Goal: Task Accomplishment & Management: Complete application form

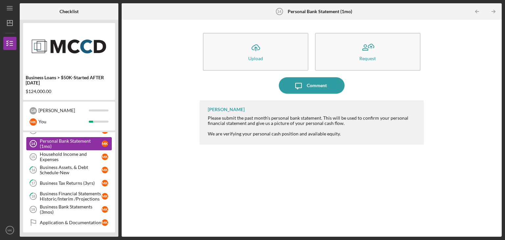
scroll to position [154, 0]
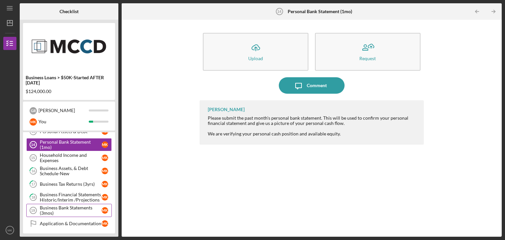
click at [74, 205] on div "Business Bank Statements (3mos)" at bounding box center [71, 210] width 62 height 11
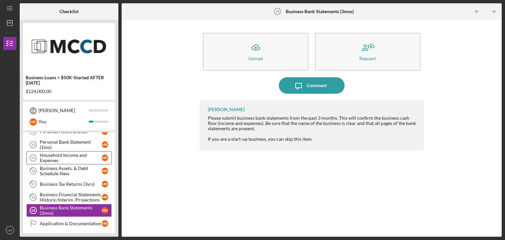
click at [71, 161] on div "Household Income and Expenses" at bounding box center [71, 157] width 62 height 11
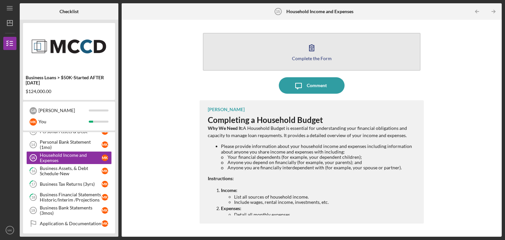
click at [328, 49] on button "Complete the Form Form" at bounding box center [312, 52] width 218 height 38
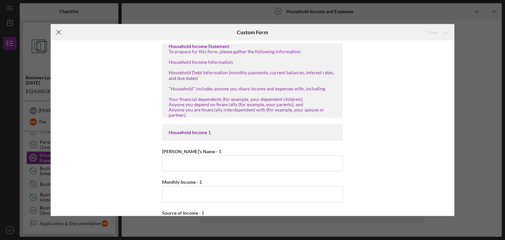
click at [59, 35] on icon "Icon/Menu Close" at bounding box center [59, 32] width 16 height 16
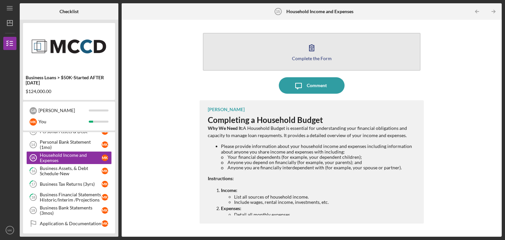
click at [263, 55] on button "Complete the Form Form" at bounding box center [312, 52] width 218 height 38
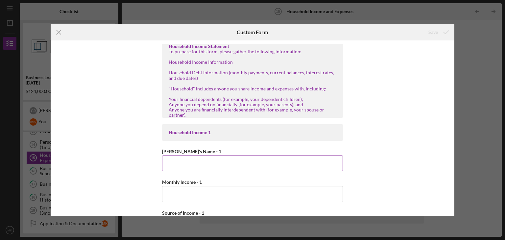
click at [192, 166] on input "[PERSON_NAME]'s Name - 1" at bounding box center [252, 163] width 181 height 16
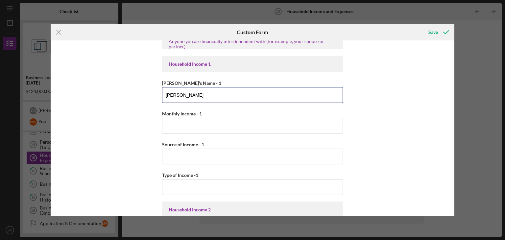
scroll to position [72, 0]
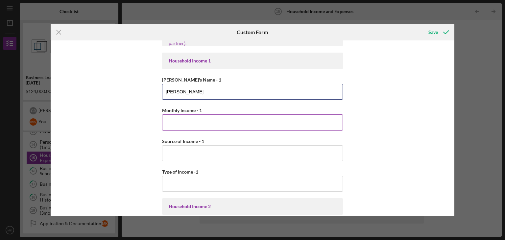
type input "[PERSON_NAME]"
click at [197, 121] on input "Monthly Income - 1" at bounding box center [252, 122] width 181 height 16
type input "$8"
type input "$1,159"
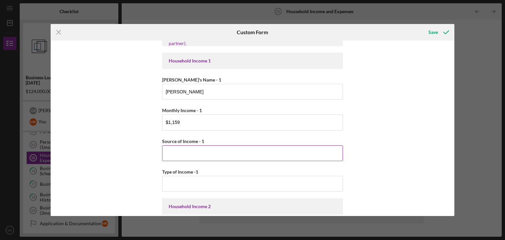
click at [180, 151] on input "Source of Income - 1" at bounding box center [252, 153] width 181 height 16
type input "s"
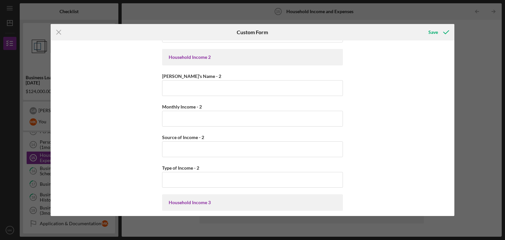
scroll to position [223, 0]
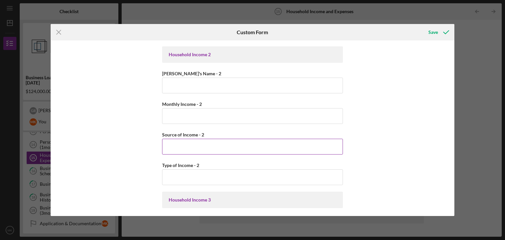
type input "Social Security"
click at [179, 146] on input "Source of Income - 2" at bounding box center [252, 147] width 181 height 16
type input "Part time recovery coach"
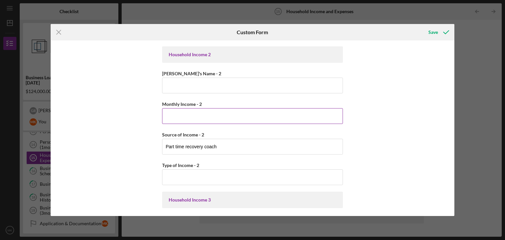
click at [184, 112] on input "Monthly Income - 2" at bounding box center [252, 116] width 181 height 16
type input "$300"
click at [194, 82] on input "[PERSON_NAME]'s Name - 2" at bounding box center [252, 86] width 181 height 16
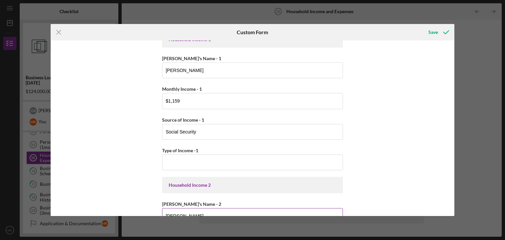
scroll to position [89, 0]
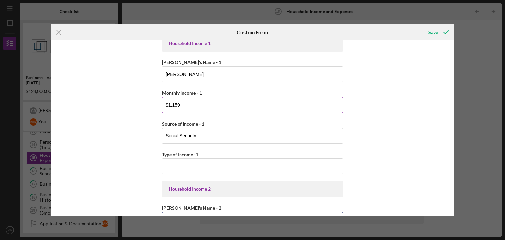
type input "[PERSON_NAME]"
click at [187, 109] on input "$1,159" at bounding box center [252, 105] width 181 height 16
type input "$1"
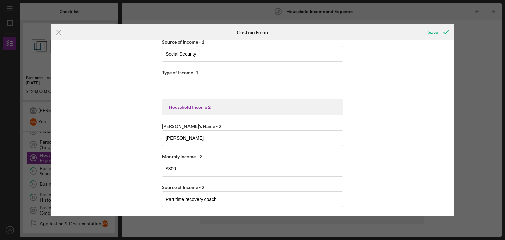
scroll to position [169, 0]
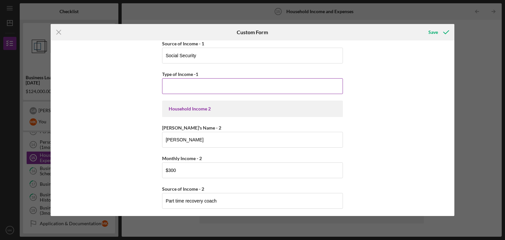
type input "$859"
click at [175, 84] on input "Type of Income -1" at bounding box center [252, 86] width 181 height 16
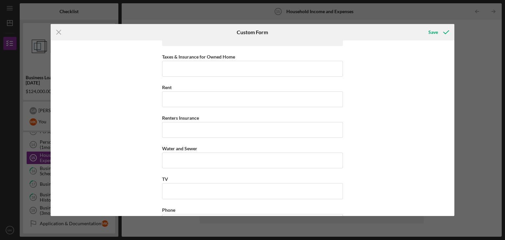
scroll to position [574, 0]
click at [205, 67] on input "Taxes & Insurance for Owned Home" at bounding box center [252, 69] width 181 height 16
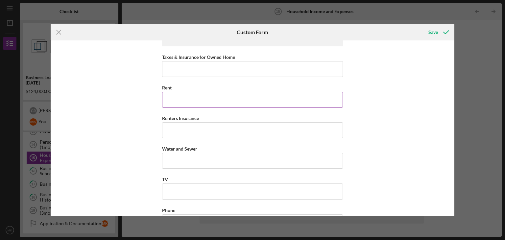
click at [179, 96] on input "Rent" at bounding box center [252, 100] width 181 height 16
type input "$650"
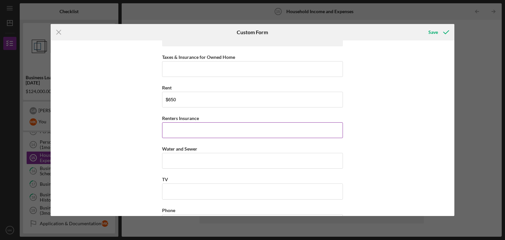
click at [177, 124] on input "Renters Insurance" at bounding box center [252, 130] width 181 height 16
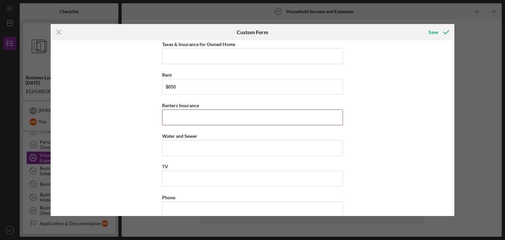
scroll to position [589, 0]
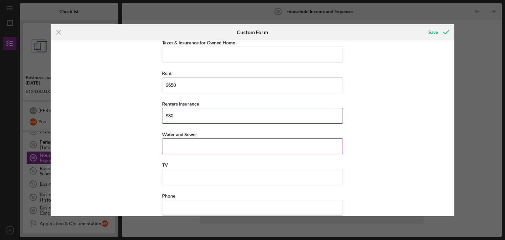
type input "$30"
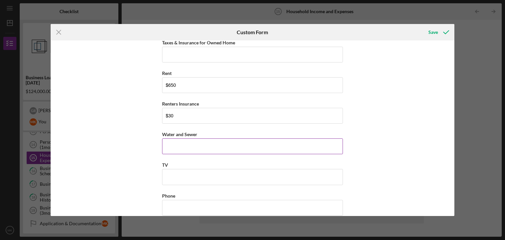
click at [184, 141] on input "Water and Sewer" at bounding box center [252, 146] width 181 height 16
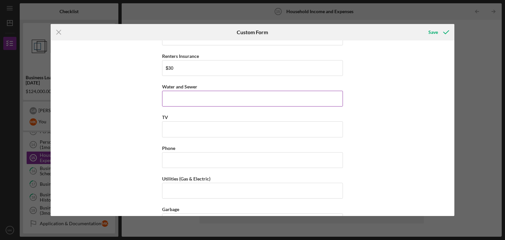
scroll to position [642, 0]
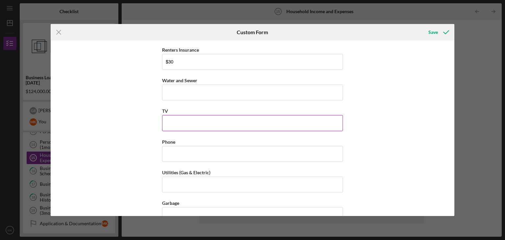
click at [191, 115] on input "TV" at bounding box center [252, 123] width 181 height 16
click at [193, 93] on input "Water and Sewer" at bounding box center [252, 92] width 181 height 16
type input "$0"
click at [189, 120] on input "TV" at bounding box center [252, 123] width 181 height 16
type input "$0"
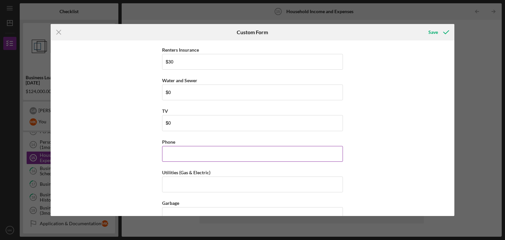
click at [178, 151] on input "Phone" at bounding box center [252, 154] width 181 height 16
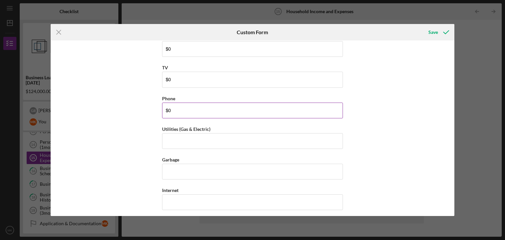
scroll to position [687, 0]
type input "$0"
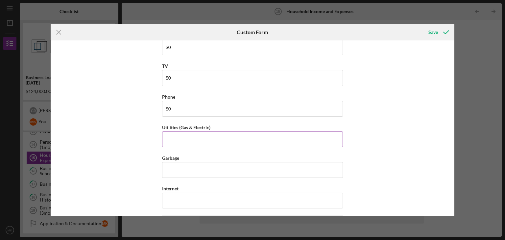
click at [183, 136] on input "Utilities (Gas & Electric)" at bounding box center [252, 139] width 181 height 16
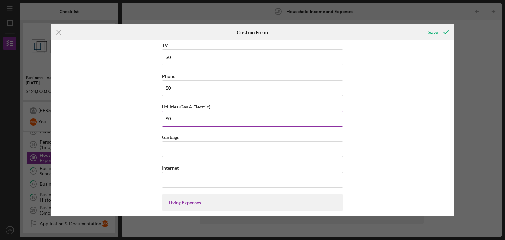
scroll to position [716, 0]
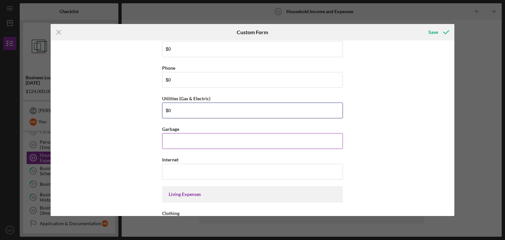
type input "$0"
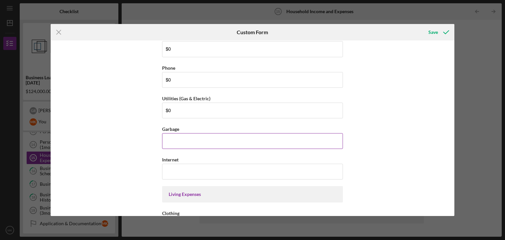
click at [179, 134] on input "Garbage" at bounding box center [252, 141] width 181 height 16
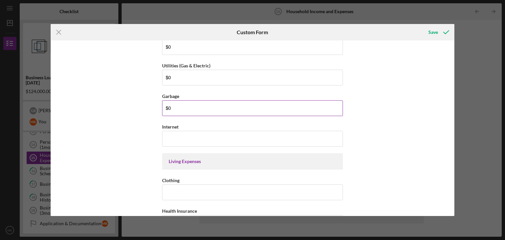
scroll to position [750, 0]
type input "$0"
click at [174, 133] on input "Internet" at bounding box center [252, 138] width 181 height 16
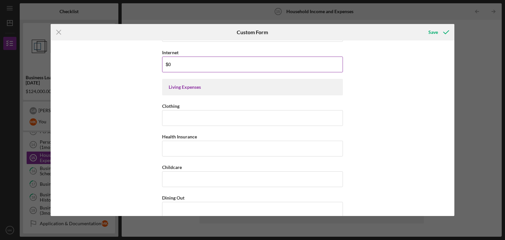
scroll to position [826, 0]
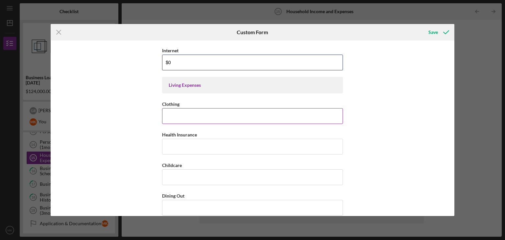
type input "$0"
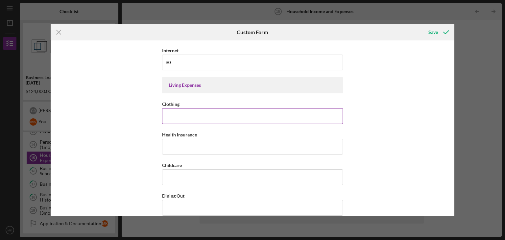
click at [179, 117] on input "Clothing" at bounding box center [252, 116] width 181 height 16
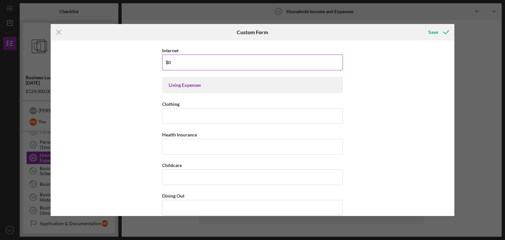
click at [186, 64] on input "$0" at bounding box center [252, 63] width 181 height 16
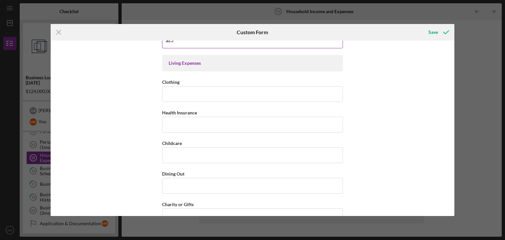
scroll to position [848, 0]
type input "$25"
click at [181, 92] on input "Clothing" at bounding box center [252, 94] width 181 height 16
type input "$5"
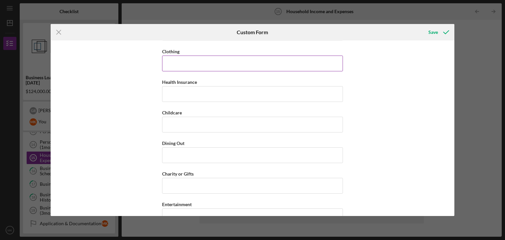
scroll to position [879, 0]
type input "$25"
click at [181, 92] on input "Health Insurance" at bounding box center [252, 93] width 181 height 16
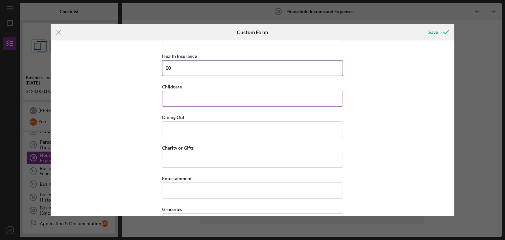
scroll to position [907, 0]
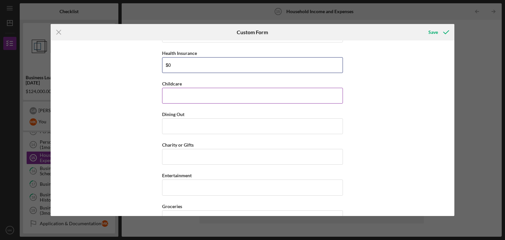
type input "$0"
click at [189, 93] on input "Childcare" at bounding box center [252, 96] width 181 height 16
type input "$0"
click at [185, 118] on input "Dining Out" at bounding box center [252, 126] width 181 height 16
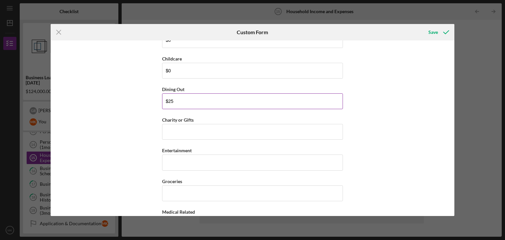
scroll to position [941, 0]
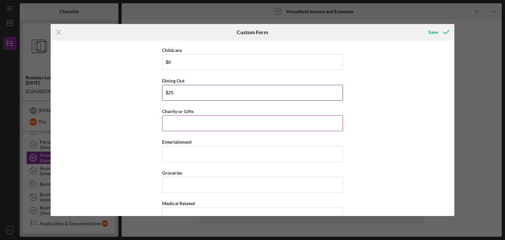
type input "$25"
click at [179, 122] on input "Charity or Gifts" at bounding box center [252, 123] width 181 height 16
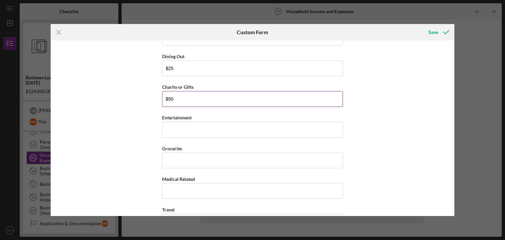
scroll to position [966, 0]
click at [179, 122] on input "Entertainment" at bounding box center [252, 128] width 181 height 16
click at [186, 90] on input "$50" at bounding box center [252, 98] width 181 height 16
type input "$5"
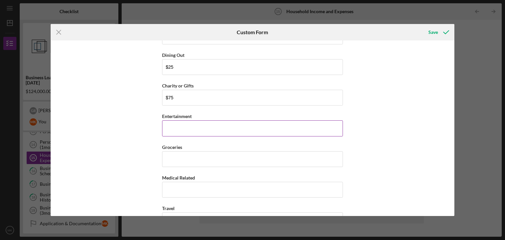
click at [184, 127] on input "Entertainment" at bounding box center [252, 128] width 181 height 16
click at [191, 95] on input "$75" at bounding box center [252, 98] width 181 height 16
type input "$7"
type input "$100"
click at [175, 128] on input "Entertainment" at bounding box center [252, 128] width 181 height 16
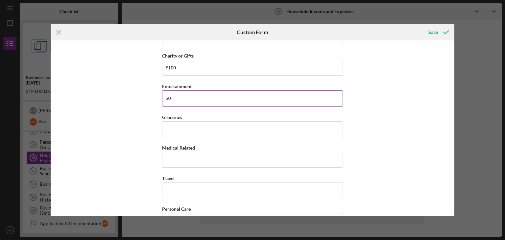
scroll to position [996, 0]
type input "$0"
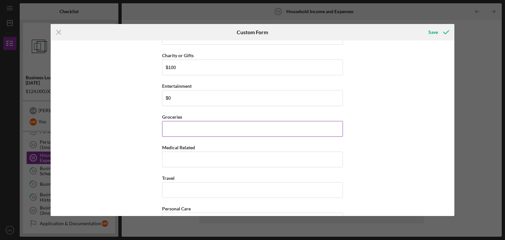
click at [175, 124] on input "Groceries" at bounding box center [252, 129] width 181 height 16
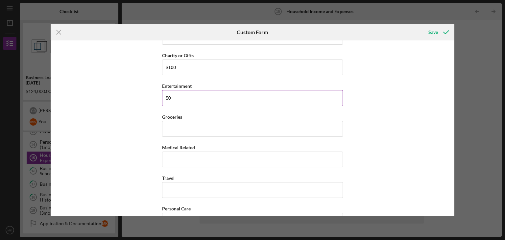
click at [188, 94] on input "$0" at bounding box center [252, 98] width 181 height 16
type input "$8"
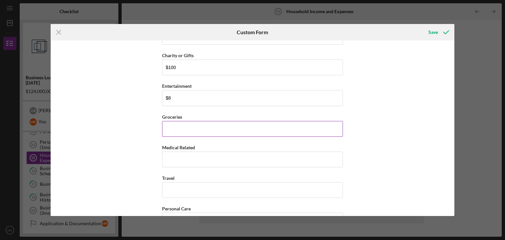
click at [182, 121] on input "Groceries" at bounding box center [252, 129] width 181 height 16
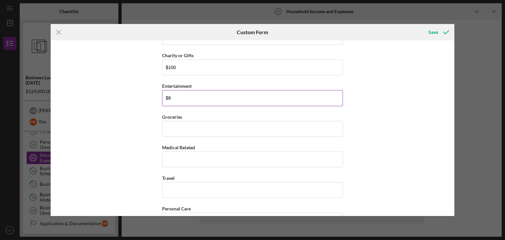
click at [183, 101] on input "$8" at bounding box center [252, 98] width 181 height 16
type input "$19"
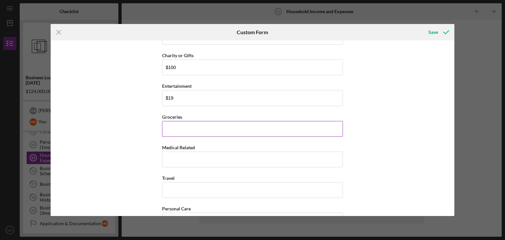
click at [179, 129] on input "Groceries" at bounding box center [252, 129] width 181 height 16
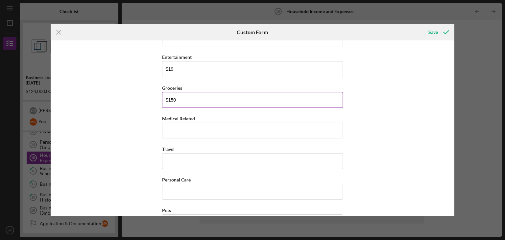
scroll to position [1027, 0]
type input "$150"
click at [172, 126] on input "Medical Related" at bounding box center [252, 129] width 181 height 16
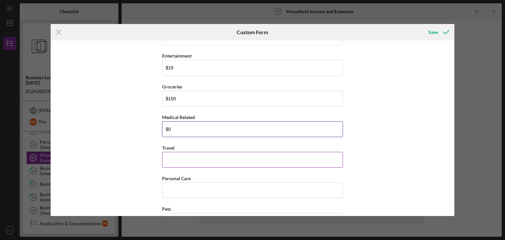
type input "$0"
click at [176, 152] on input "Travel" at bounding box center [252, 160] width 181 height 16
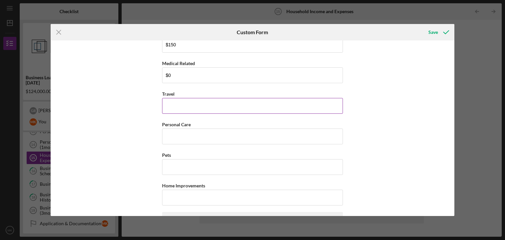
scroll to position [1081, 0]
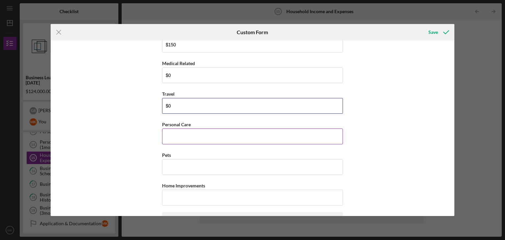
type input "$0"
click at [184, 129] on input "Personal Care" at bounding box center [252, 136] width 181 height 16
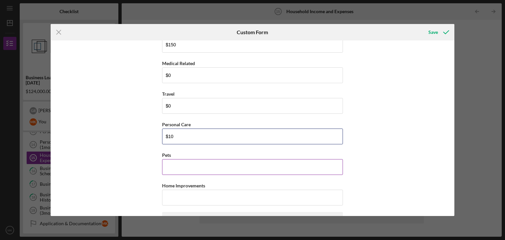
type input "$10"
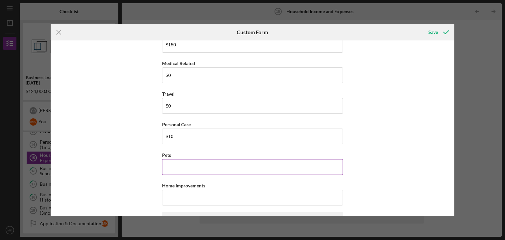
click at [174, 163] on input "Pets" at bounding box center [252, 167] width 181 height 16
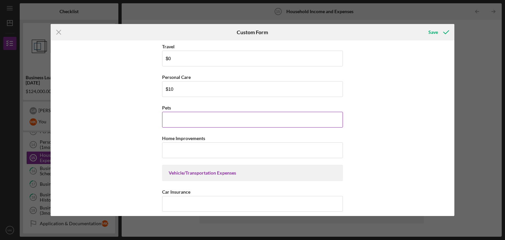
scroll to position [1129, 0]
type input "$0"
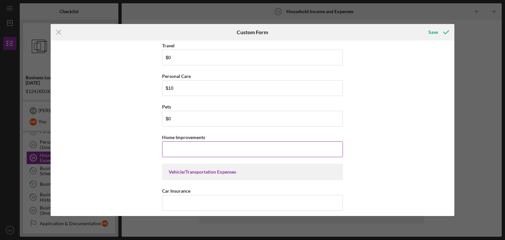
click at [166, 146] on input "Home Improvements" at bounding box center [252, 149] width 181 height 16
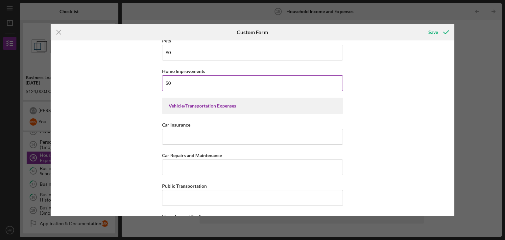
scroll to position [1197, 0]
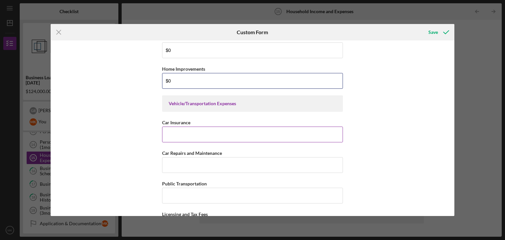
type input "$0"
click at [177, 129] on input "Car Insurance" at bounding box center [252, 135] width 181 height 16
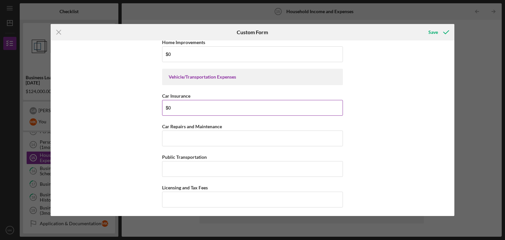
scroll to position [1227, 0]
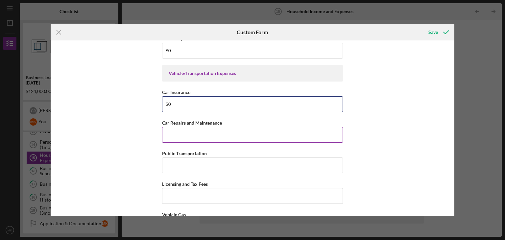
type input "$0"
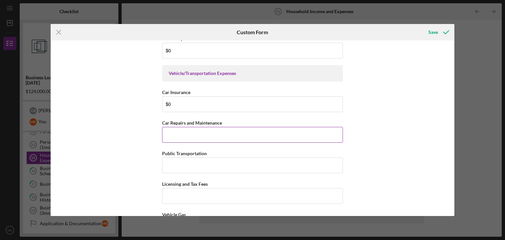
click at [174, 129] on input "Car Repairs and Maintenance" at bounding box center [252, 135] width 181 height 16
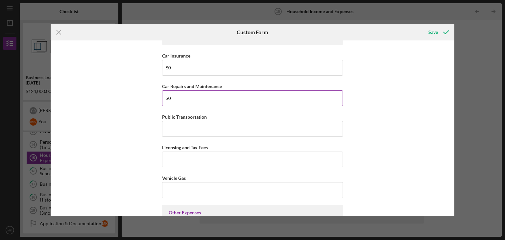
scroll to position [1265, 0]
type input "$0"
click at [174, 129] on input "Public Transportation" at bounding box center [252, 128] width 181 height 16
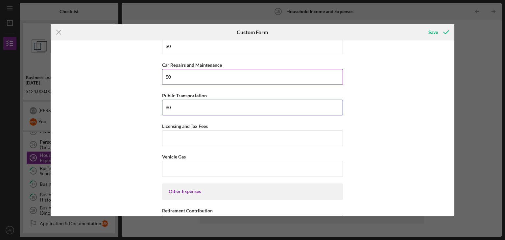
scroll to position [1286, 0]
type input "$0"
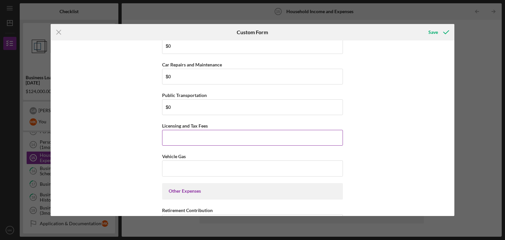
click at [170, 131] on input "Licensing and Tax Fees" at bounding box center [252, 138] width 181 height 16
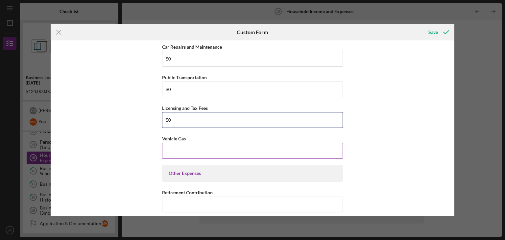
type input "$0"
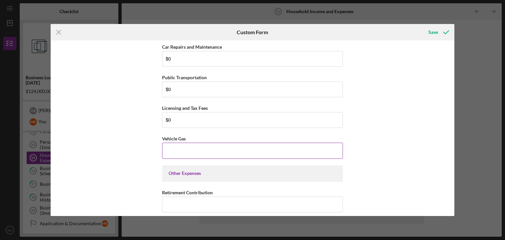
click at [169, 144] on input "Vehicle Gas" at bounding box center [252, 151] width 181 height 16
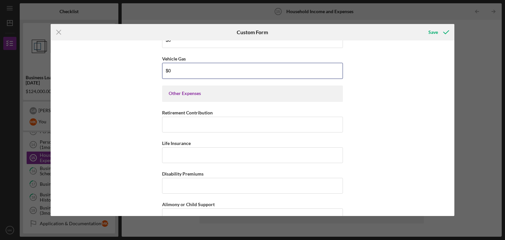
scroll to position [1414, 0]
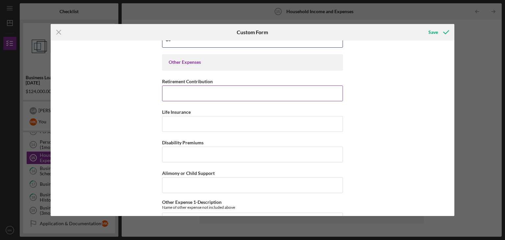
type input "$0"
click at [191, 87] on input "Retirement Contribution" at bounding box center [252, 93] width 181 height 16
type input "$0"
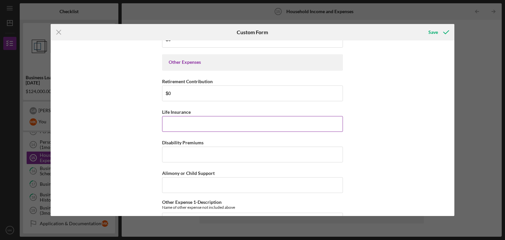
click at [186, 117] on input "Life Insurance" at bounding box center [252, 124] width 181 height 16
type input "$0"
click at [185, 150] on input "Disability Premiums" at bounding box center [252, 155] width 181 height 16
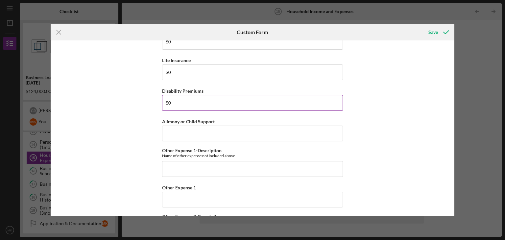
scroll to position [1469, 0]
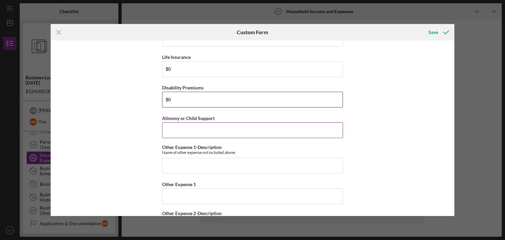
type input "$0"
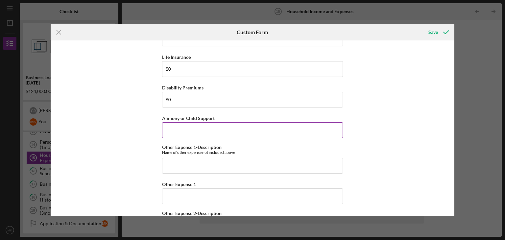
click at [192, 127] on input "Alimony or Child Support" at bounding box center [252, 130] width 181 height 16
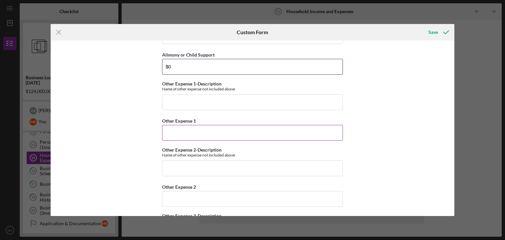
scroll to position [1530, 0]
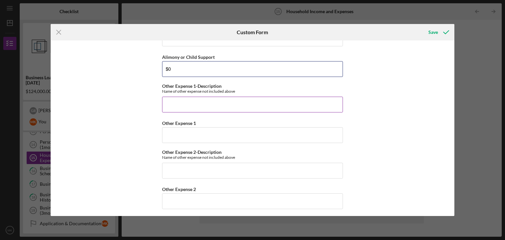
type input "$0"
click at [192, 97] on input "Other Expense 1-Description" at bounding box center [252, 105] width 181 height 16
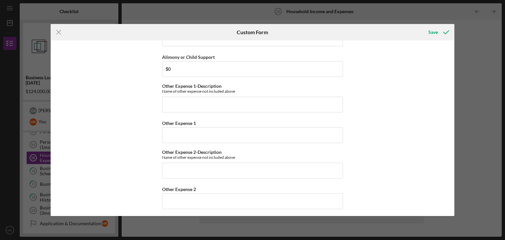
click at [363, 84] on div "Household Income Statement To prepare for this form, please gather the followin…" at bounding box center [253, 127] width 404 height 175
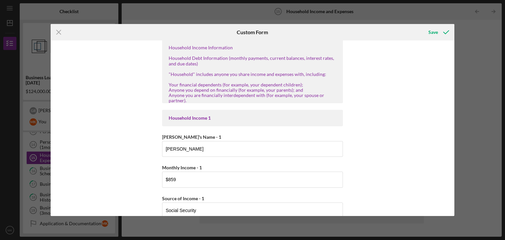
scroll to position [0, 0]
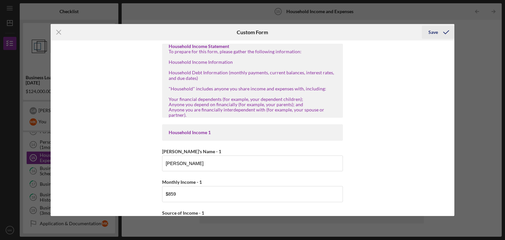
click at [438, 31] on icon "submit" at bounding box center [446, 32] width 16 height 16
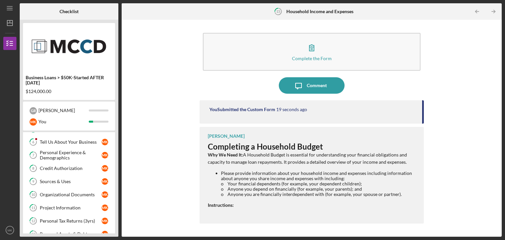
scroll to position [51, 0]
click at [74, 144] on div "Tell Us About Your Business" at bounding box center [71, 142] width 62 height 5
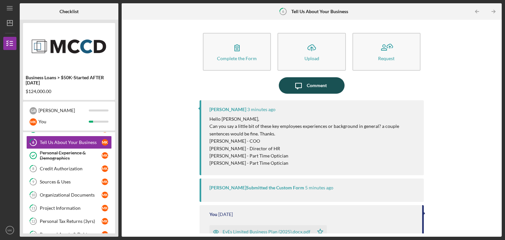
click at [312, 84] on div "Comment" at bounding box center [317, 85] width 20 height 16
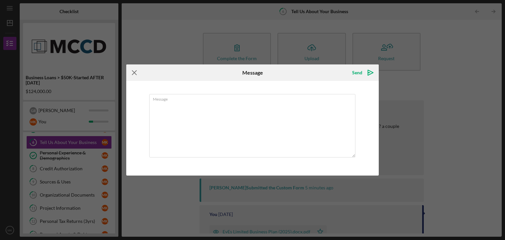
click at [128, 68] on icon "Icon/Menu Close" at bounding box center [134, 72] width 16 height 16
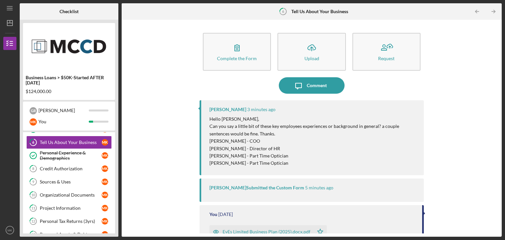
click at [211, 140] on p "[PERSON_NAME] - COO" at bounding box center [313, 140] width 208 height 7
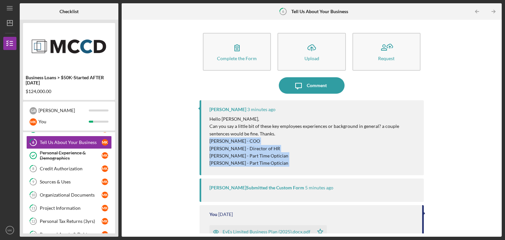
drag, startPoint x: 211, startPoint y: 140, endPoint x: 275, endPoint y: 162, distance: 67.2
click at [275, 162] on div "Hello [PERSON_NAME], Can you say a little bit of these key employees experience…" at bounding box center [313, 141] width 208 height 52
copy div "[PERSON_NAME] - COO [PERSON_NAME] - Director of HR [PERSON_NAME] - Part Time Op…"
click at [275, 162] on p "[PERSON_NAME] - Part Time Optician" at bounding box center [313, 162] width 208 height 7
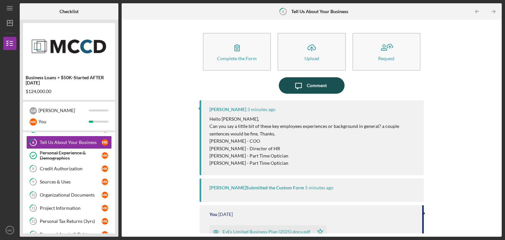
click at [287, 83] on button "Icon/Message Comment" at bounding box center [312, 85] width 66 height 16
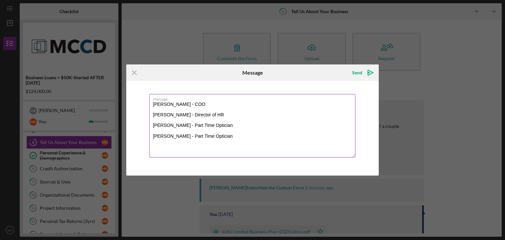
click at [213, 100] on label "Message" at bounding box center [254, 97] width 202 height 7
click at [213, 100] on textarea "[PERSON_NAME] - COO [PERSON_NAME] - Director of HR [PERSON_NAME] - Part Time Op…" at bounding box center [252, 125] width 206 height 63
click at [203, 104] on textarea "[PERSON_NAME] - COO [PERSON_NAME] - Director of HR [PERSON_NAME] - Part Time Op…" at bounding box center [252, 125] width 206 height 63
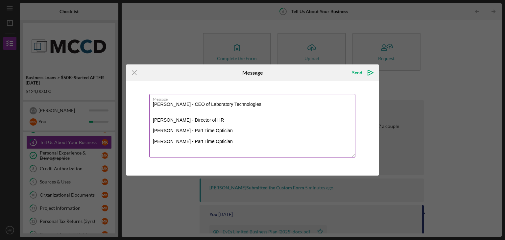
click at [239, 122] on textarea "[PERSON_NAME] - CEO of Laboratory Technologies [PERSON_NAME] - Director of HR […" at bounding box center [252, 125] width 206 height 63
click at [243, 138] on textarea "[PERSON_NAME] - CEO of Laboratory Technologies [PERSON_NAME] - Director of HR […" at bounding box center [252, 125] width 206 height 63
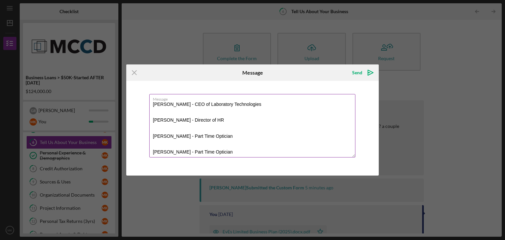
click at [235, 149] on textarea "[PERSON_NAME] - CEO of Laboratory Technologies [PERSON_NAME] - Director of HR […" at bounding box center [252, 125] width 206 height 63
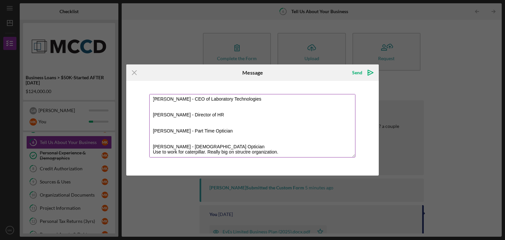
click at [251, 153] on textarea "[PERSON_NAME] - CEO of Laboratory Technologies [PERSON_NAME] - Director of HR […" at bounding box center [252, 125] width 206 height 63
click at [233, 138] on textarea "[PERSON_NAME] - CEO of Laboratory Technologies [PERSON_NAME] - Director of HR […" at bounding box center [252, 125] width 206 height 63
drag, startPoint x: 162, startPoint y: 151, endPoint x: 178, endPoint y: 151, distance: 15.8
click at [178, 151] on textarea "[PERSON_NAME] - CEO of Laboratory Technologies [PERSON_NAME] - Director of HR […" at bounding box center [252, 125] width 206 height 63
click at [198, 150] on textarea "[PERSON_NAME] - CEO of Laboratory Technologies [PERSON_NAME] - Director of HR […" at bounding box center [252, 125] width 206 height 63
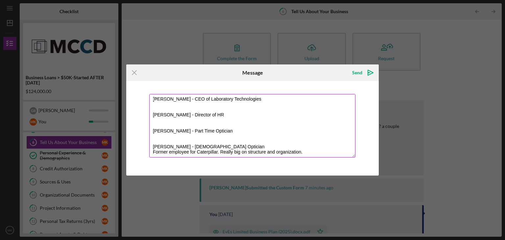
click at [198, 133] on textarea "[PERSON_NAME] - CEO of Laboratory Technologies [PERSON_NAME] - Director of HR […" at bounding box center [252, 125] width 206 height 63
click at [334, 135] on textarea "[PERSON_NAME] - CEO of Laboratory Technologies [PERSON_NAME] - Director of HR […" at bounding box center [252, 125] width 206 height 63
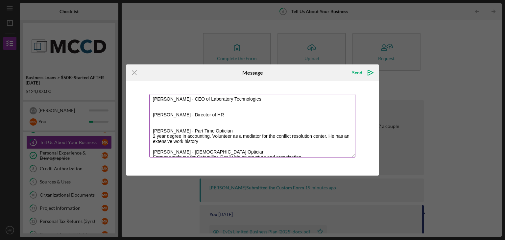
click at [231, 136] on textarea "[PERSON_NAME] - CEO of Laboratory Technologies [PERSON_NAME] - Director of HR […" at bounding box center [252, 125] width 206 height 63
click at [198, 136] on textarea "[PERSON_NAME] - CEO of Laboratory Technologies [PERSON_NAME] - Director of HR […" at bounding box center [252, 125] width 206 height 63
click at [338, 140] on textarea "[PERSON_NAME] - CEO of Laboratory Technologies [PERSON_NAME] - Director of HR […" at bounding box center [252, 125] width 206 height 63
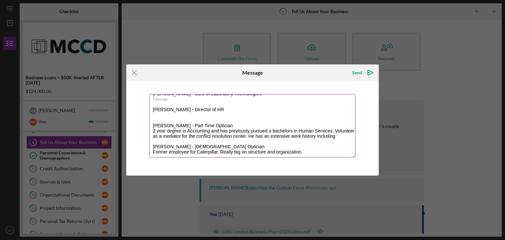
click at [309, 155] on textarea "[PERSON_NAME] - CEO of Laboratory Technologies [PERSON_NAME] - Director of HR […" at bounding box center [252, 125] width 206 height 63
type textarea "[PERSON_NAME] - CEO of Laboratory Technologies [PERSON_NAME] - Director of HR […"
